Goal: Go to known website: Access a specific website the user already knows

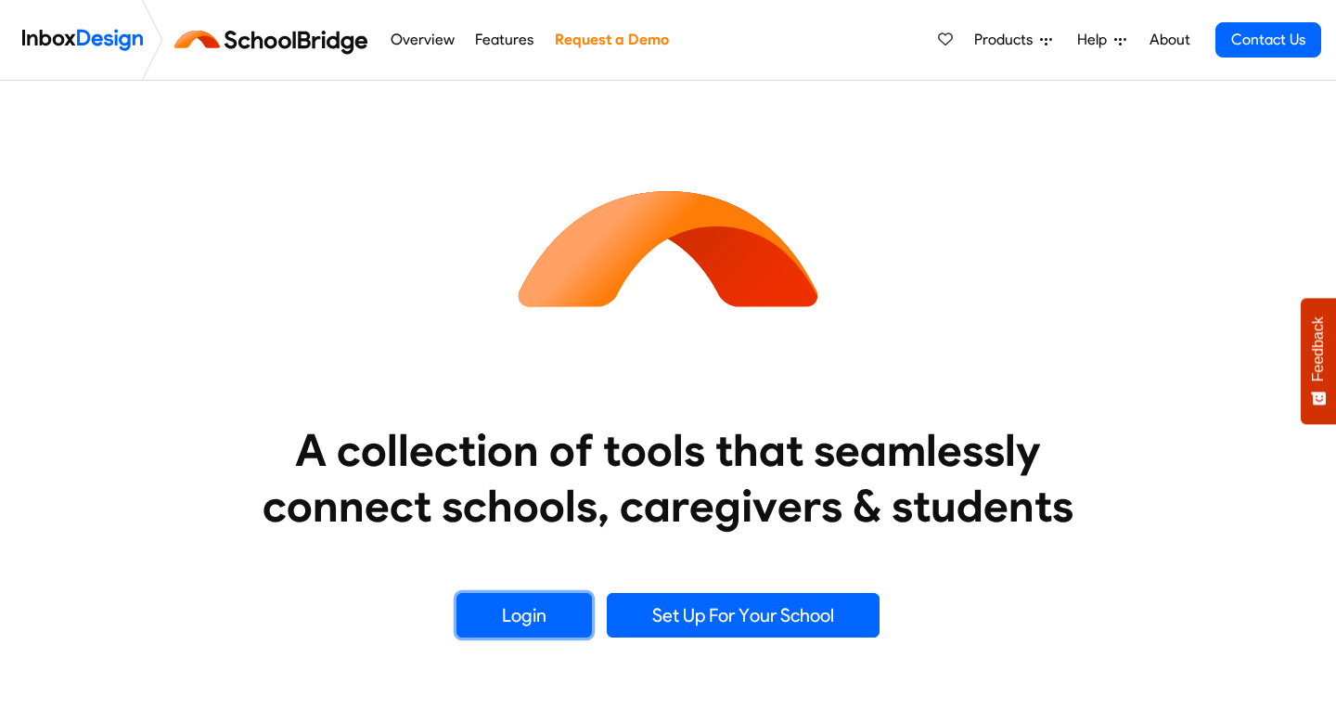
click at [559, 608] on link "Login" at bounding box center [524, 615] width 135 height 45
